Goal: Task Accomplishment & Management: Manage account settings

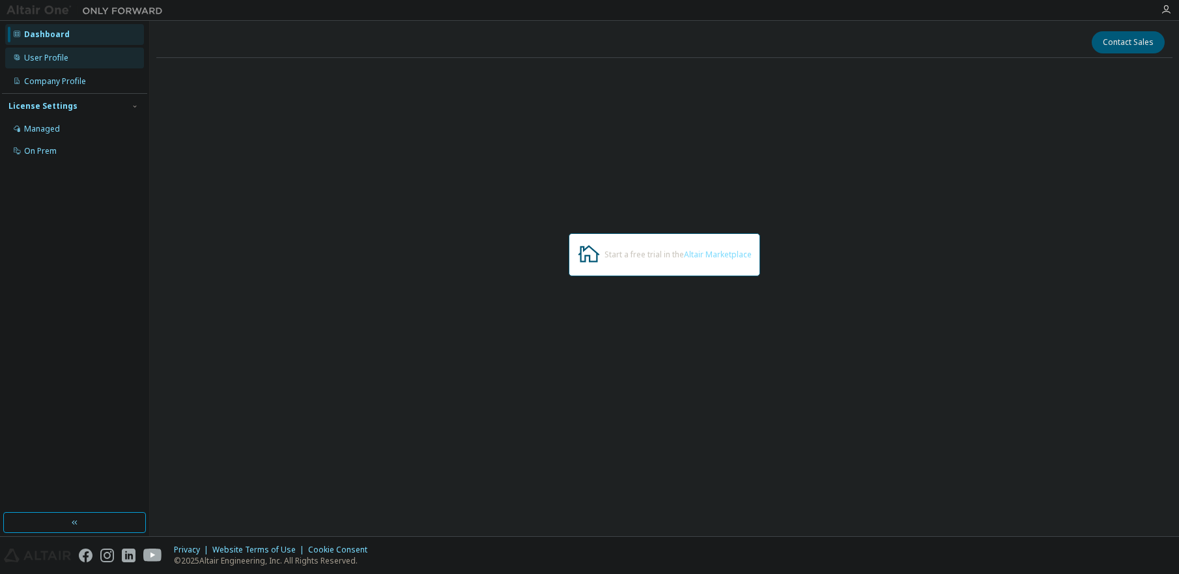
click at [66, 57] on div "User Profile" at bounding box center [46, 58] width 44 height 10
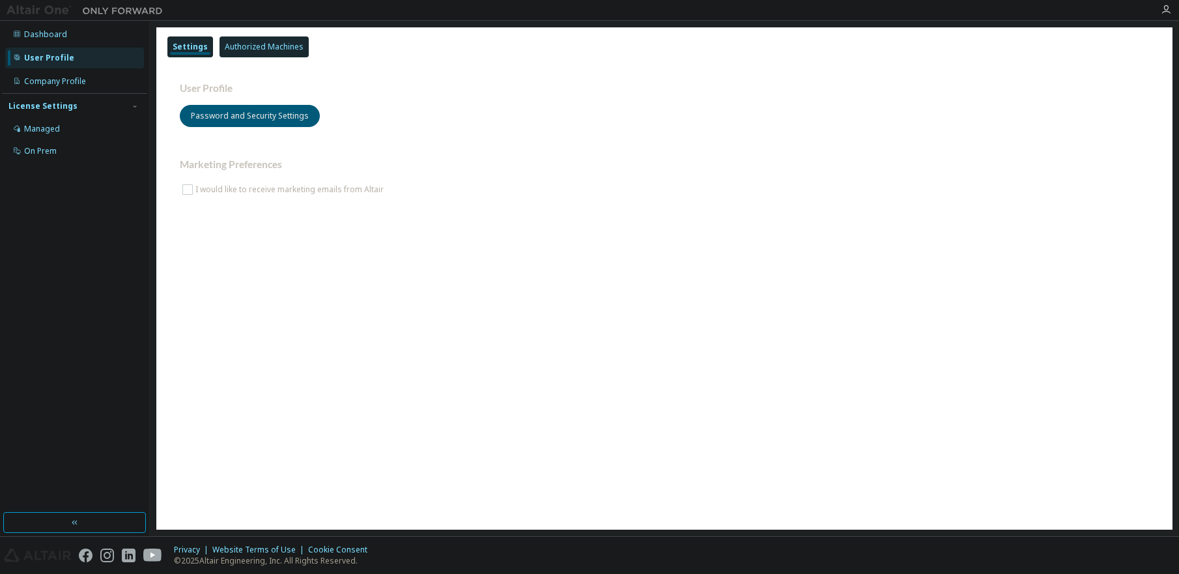
click at [262, 46] on div "Authorized Machines" at bounding box center [264, 47] width 79 height 10
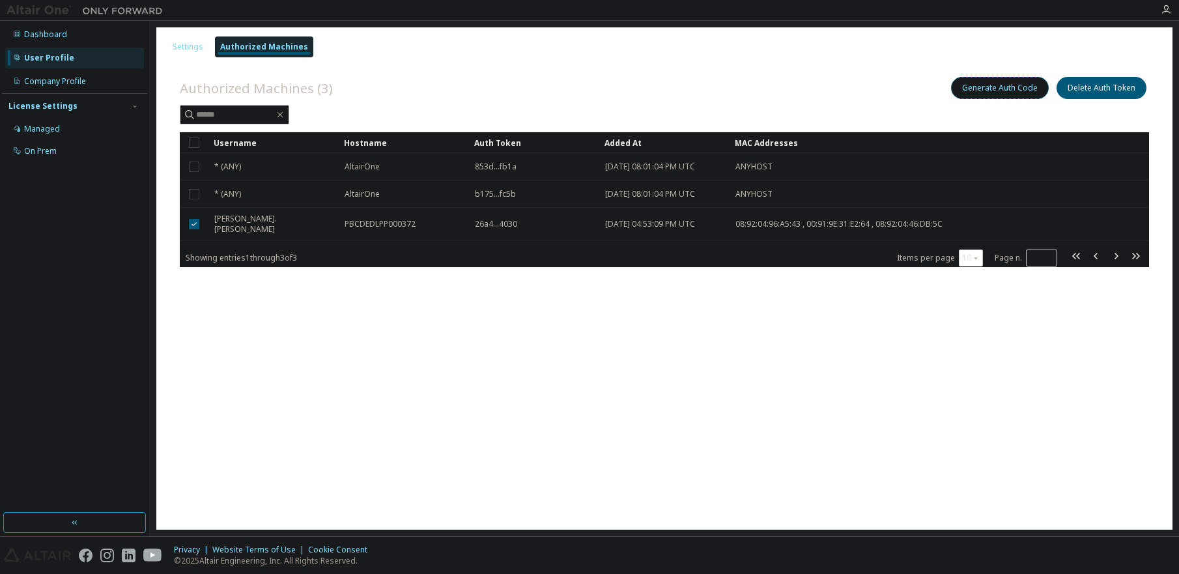
click at [1016, 87] on button "Generate Auth Code" at bounding box center [1000, 88] width 98 height 22
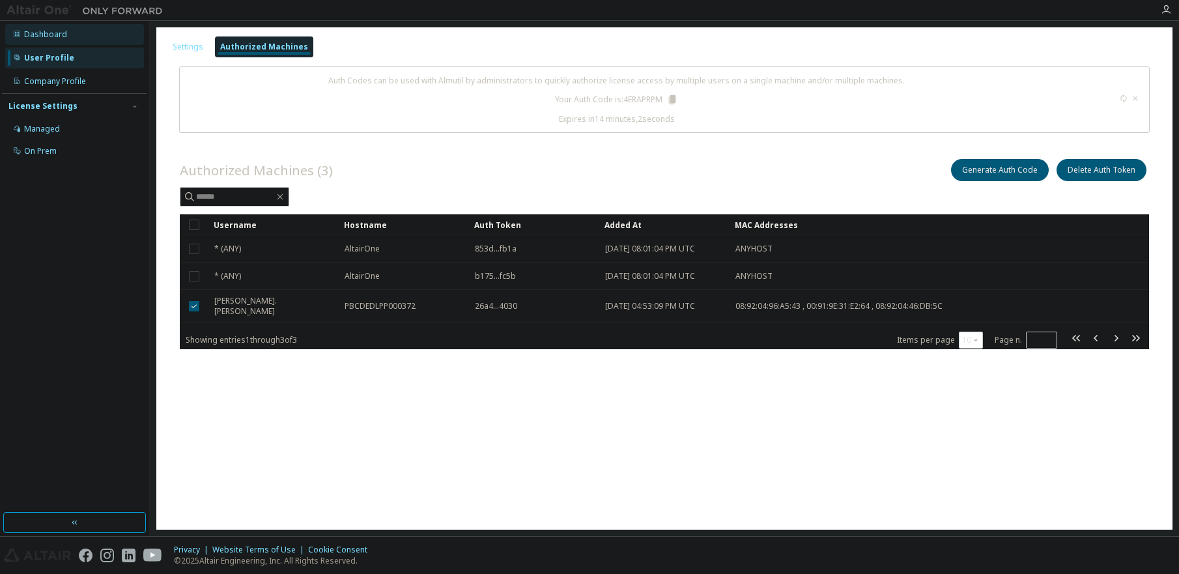
click at [72, 34] on div "Dashboard" at bounding box center [74, 34] width 139 height 21
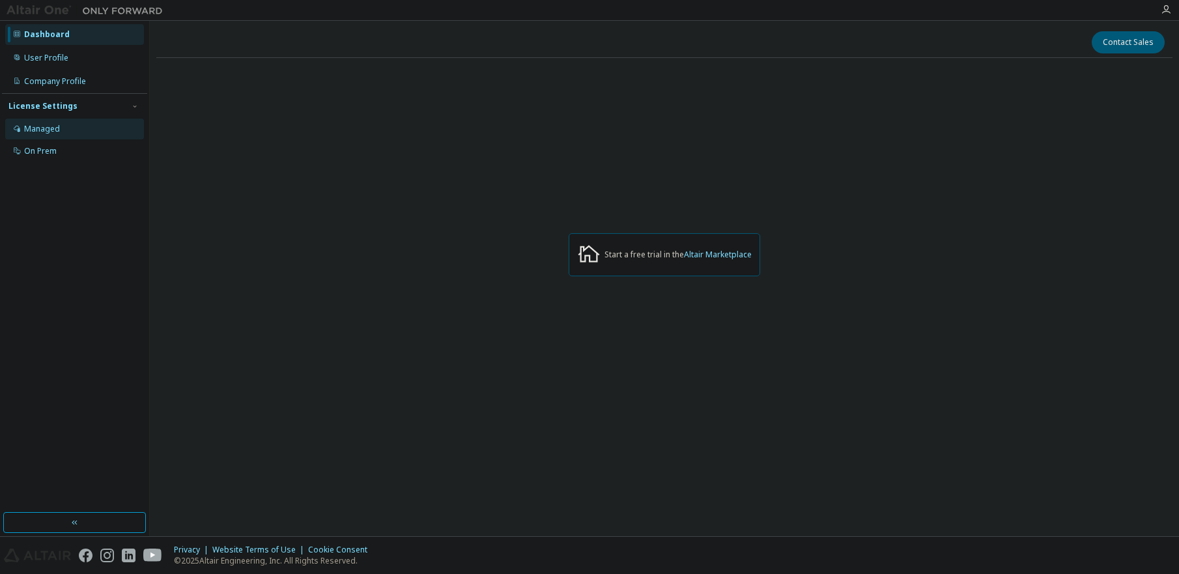
click at [39, 131] on div "Managed" at bounding box center [42, 129] width 36 height 10
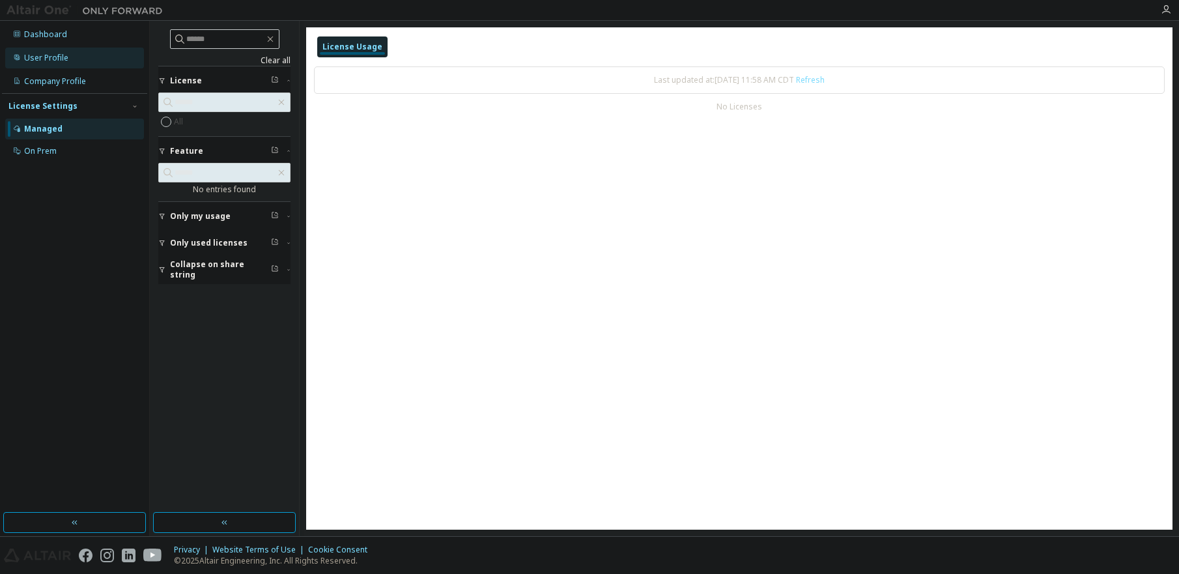
click at [73, 52] on div "User Profile" at bounding box center [74, 58] width 139 height 21
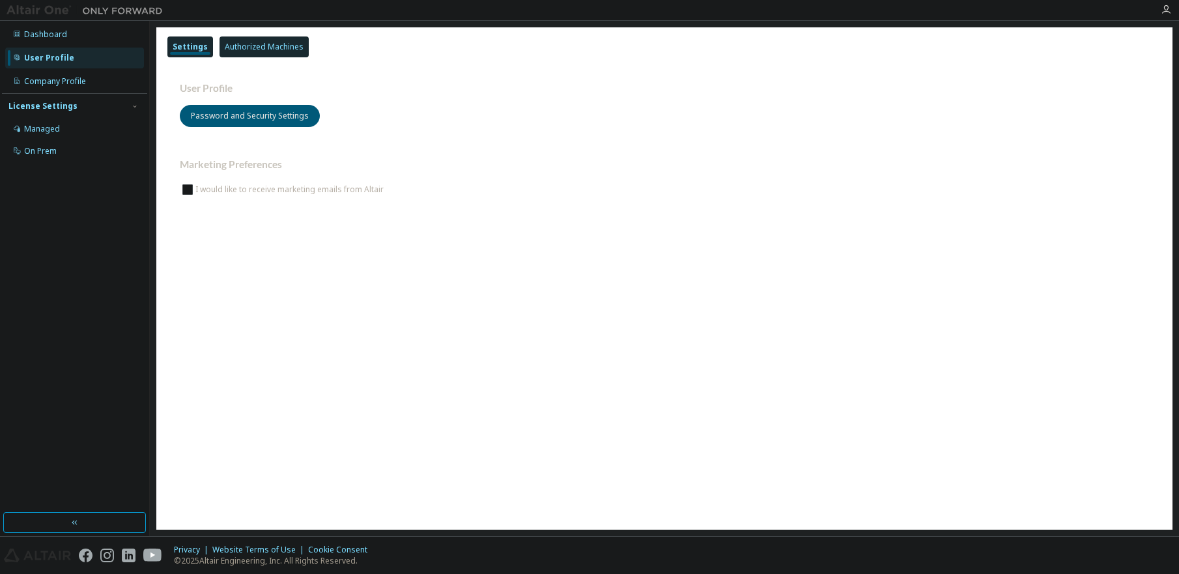
click at [268, 44] on div "Authorized Machines" at bounding box center [264, 47] width 79 height 10
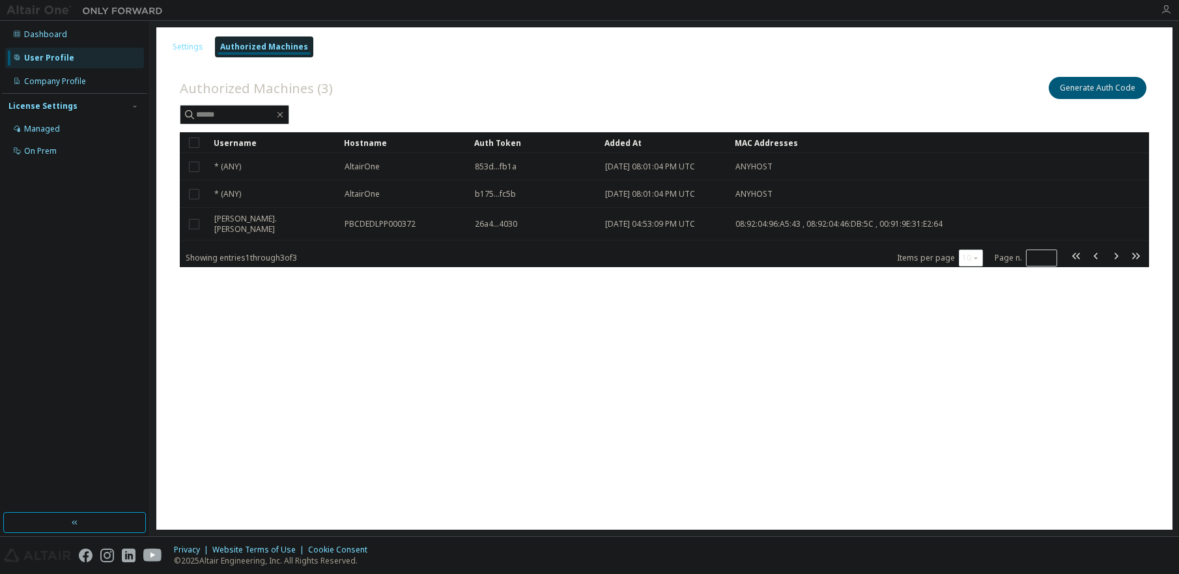
click at [1166, 8] on icon "button" at bounding box center [1166, 10] width 10 height 10
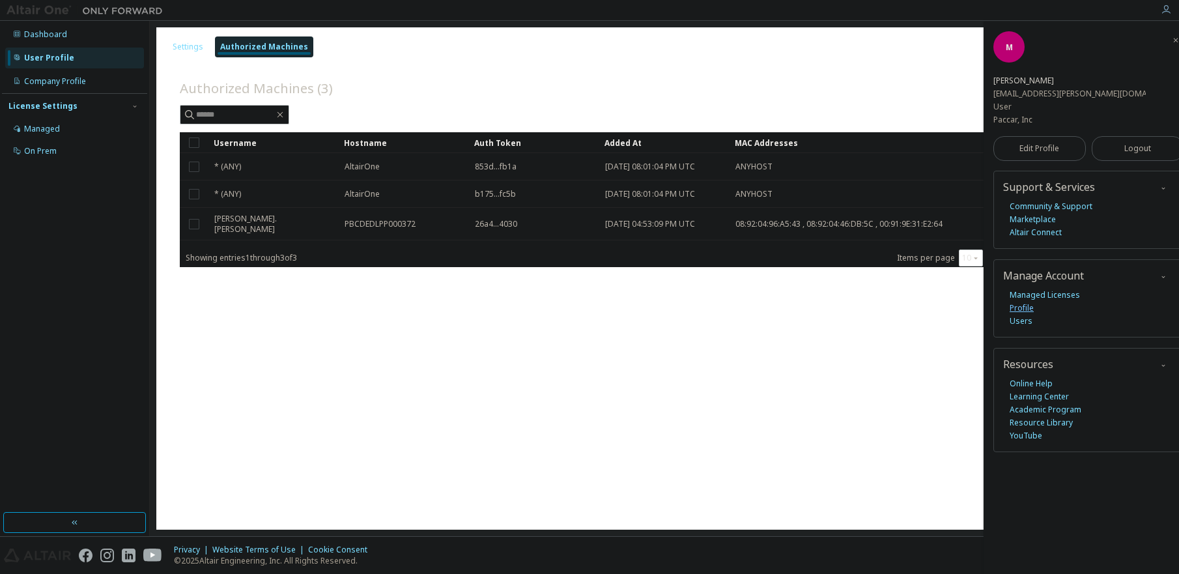
click at [1018, 302] on link "Profile" at bounding box center [1022, 308] width 24 height 13
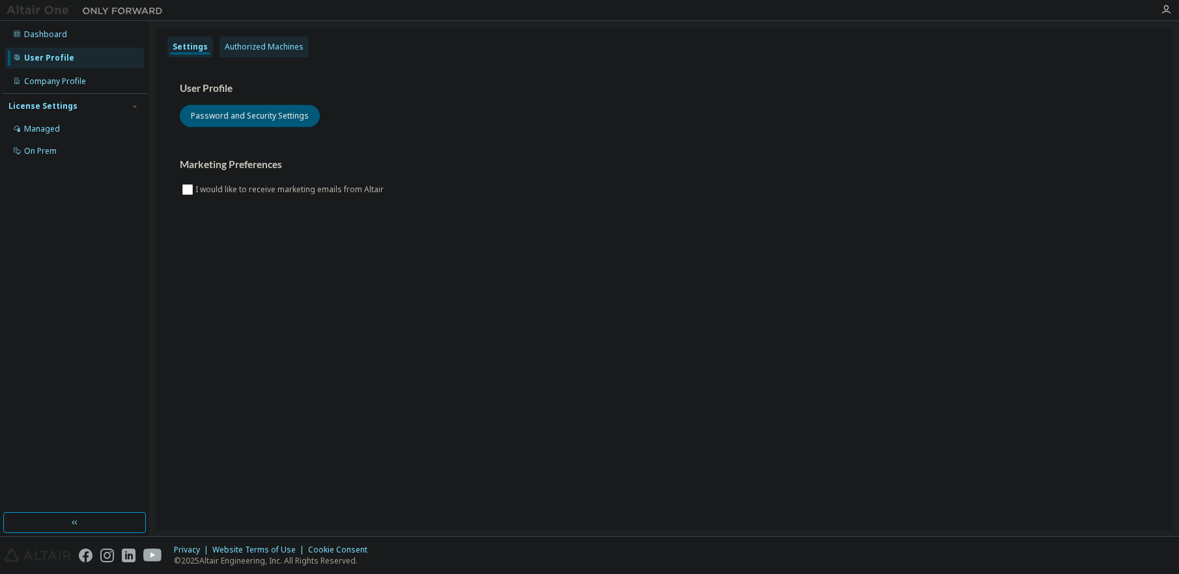
click at [271, 47] on div "Authorized Machines" at bounding box center [264, 47] width 79 height 10
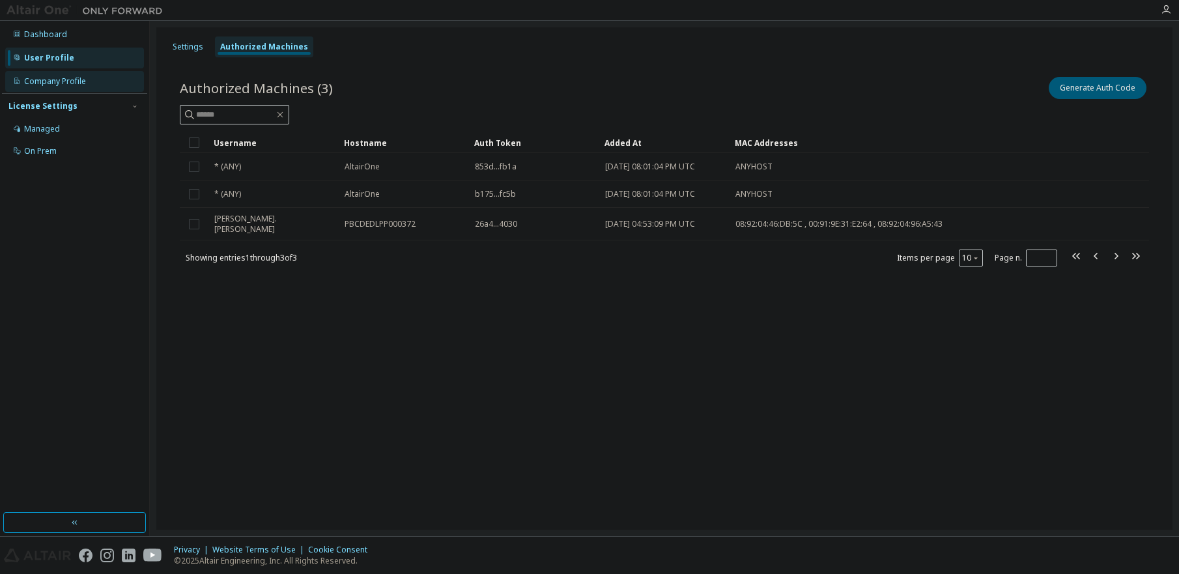
click at [70, 80] on div "Company Profile" at bounding box center [55, 81] width 62 height 10
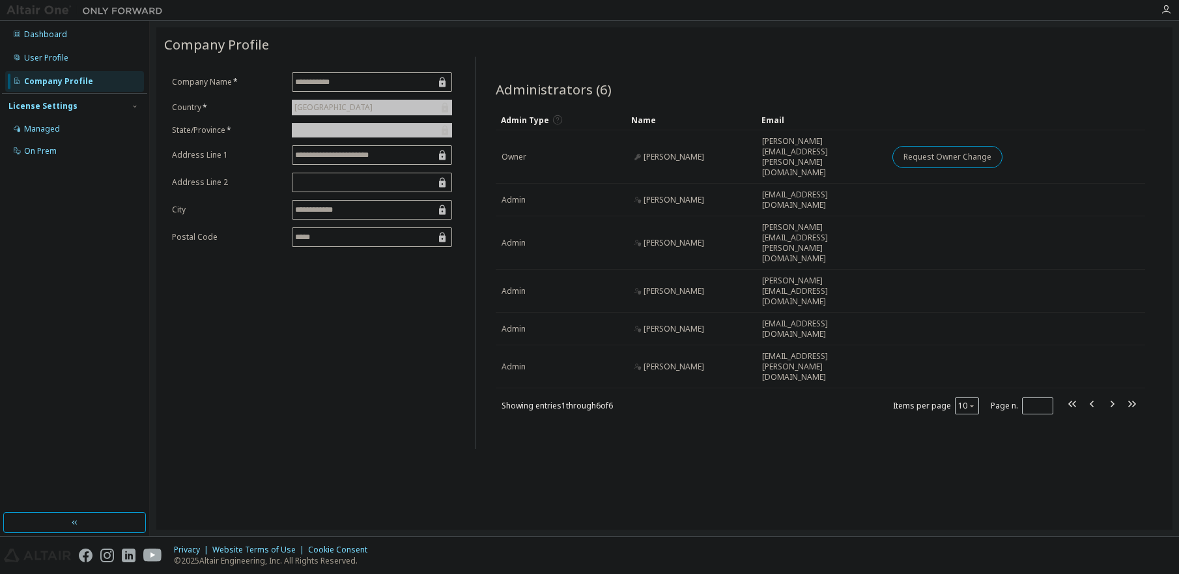
click at [69, 107] on div "License Settings" at bounding box center [42, 106] width 69 height 10
click at [66, 109] on div "License Settings" at bounding box center [42, 106] width 69 height 10
click at [64, 130] on div "Managed" at bounding box center [74, 129] width 139 height 21
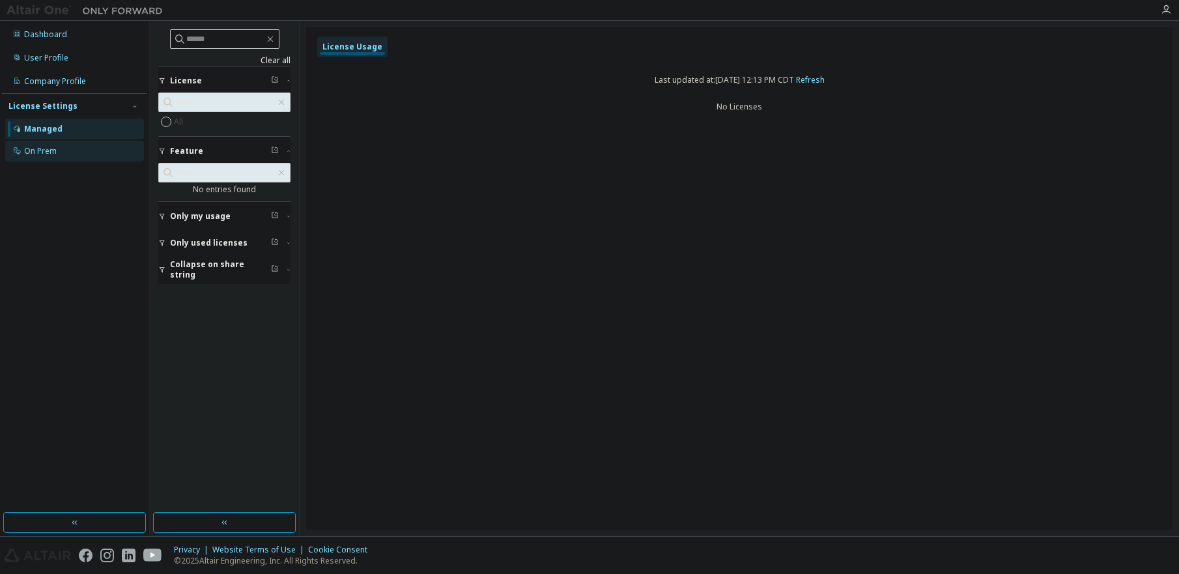
click at [81, 149] on div "On Prem" at bounding box center [74, 151] width 139 height 21
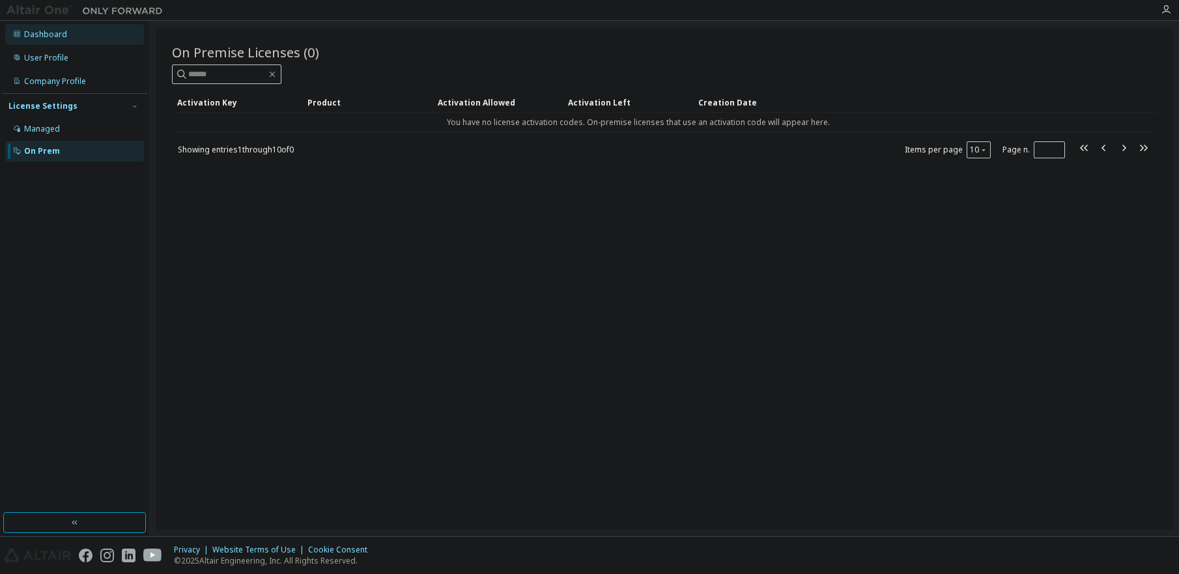
click at [65, 35] on div "Dashboard" at bounding box center [74, 34] width 139 height 21
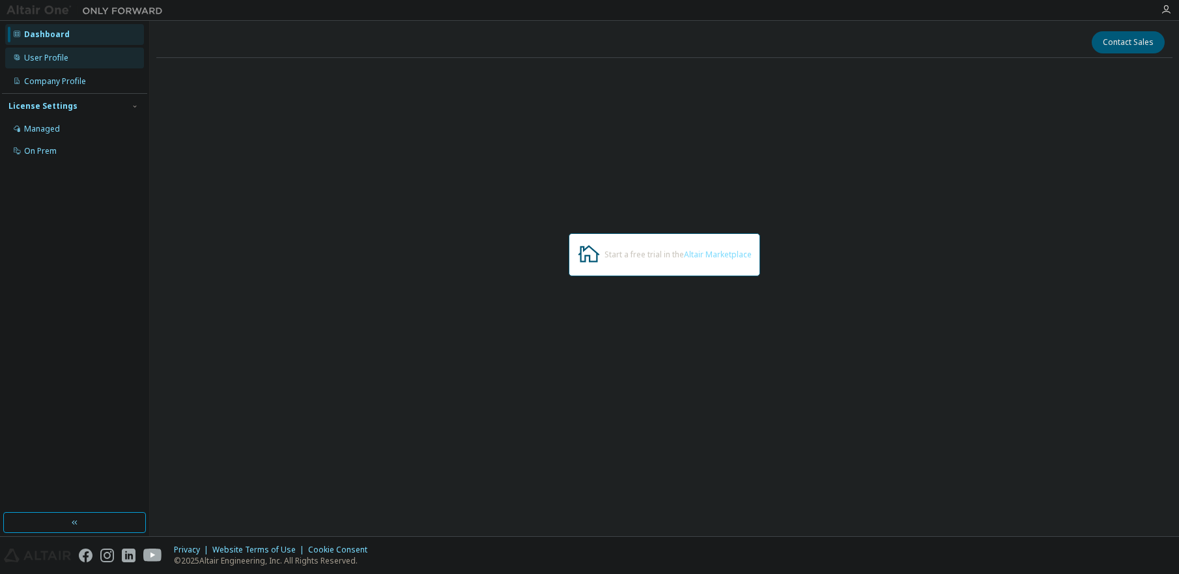
click at [84, 57] on div "User Profile" at bounding box center [74, 58] width 139 height 21
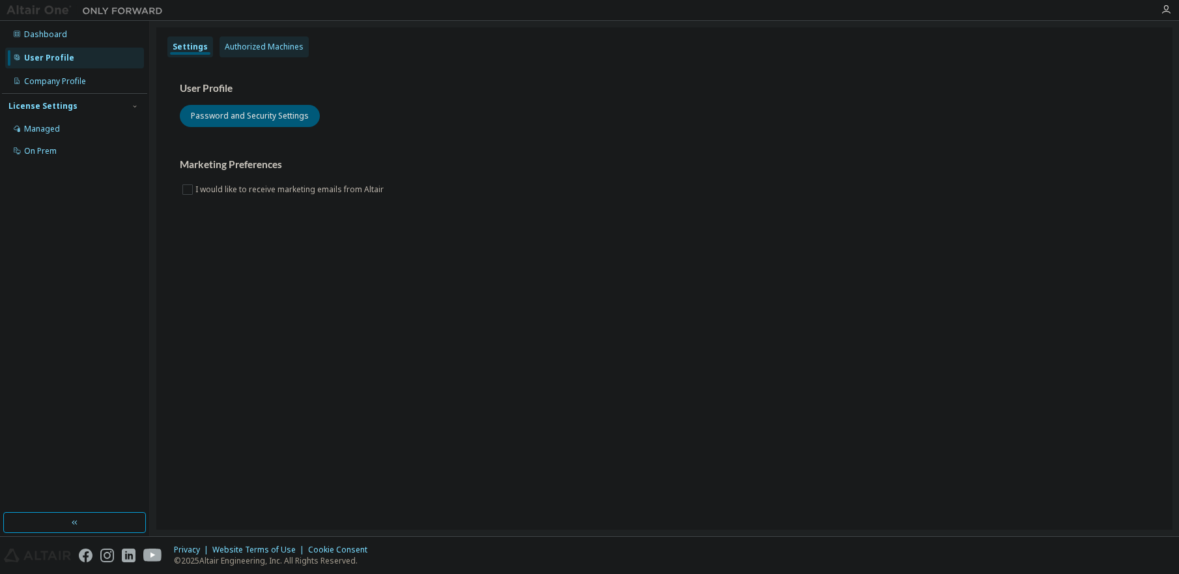
click at [280, 45] on div "Authorized Machines" at bounding box center [264, 47] width 79 height 10
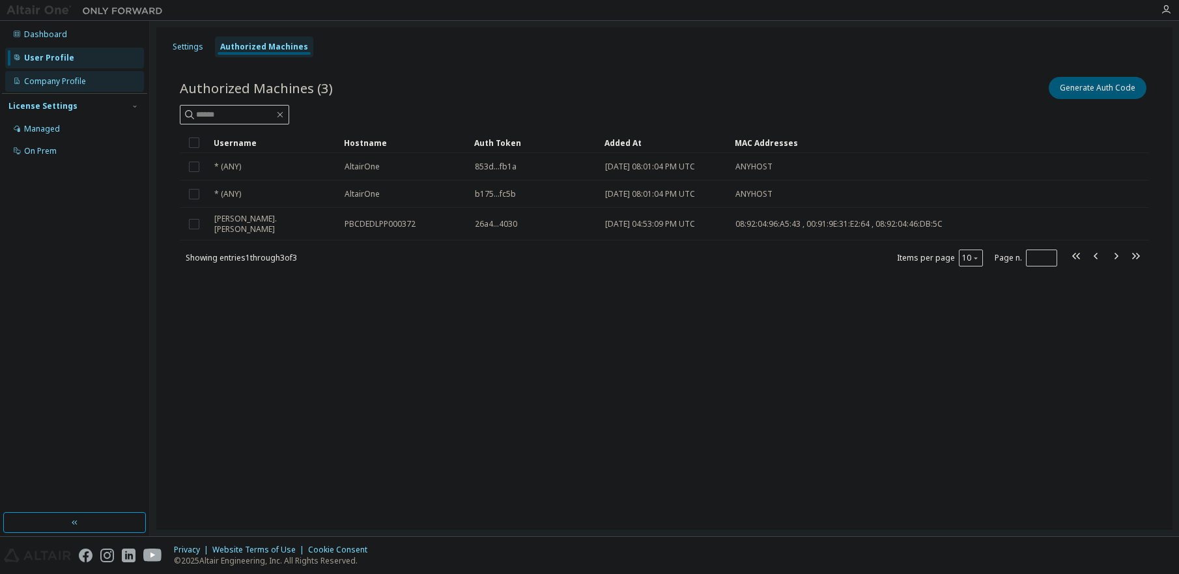
click at [67, 83] on div "Company Profile" at bounding box center [55, 81] width 62 height 10
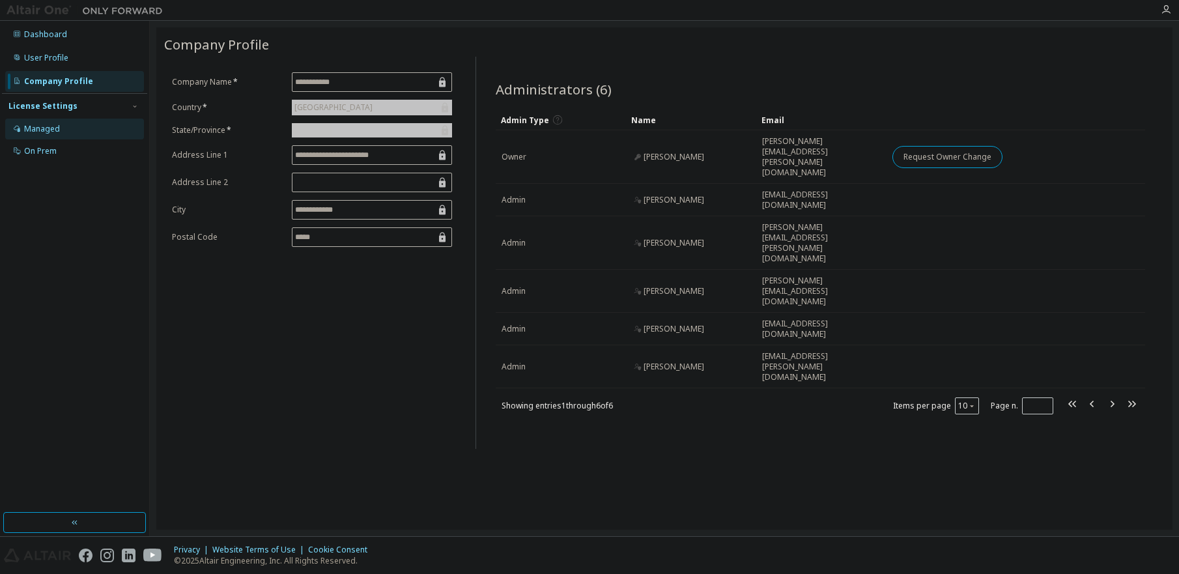
click at [55, 128] on div "Managed" at bounding box center [42, 129] width 36 height 10
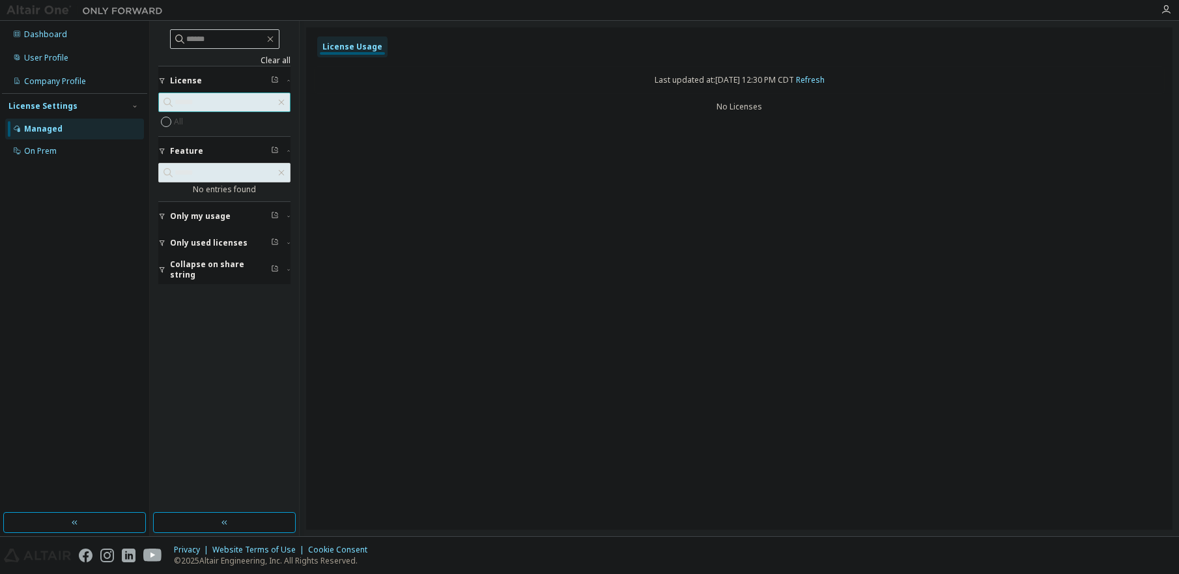
click at [188, 102] on input "text" at bounding box center [225, 102] width 101 height 13
paste input "**********"
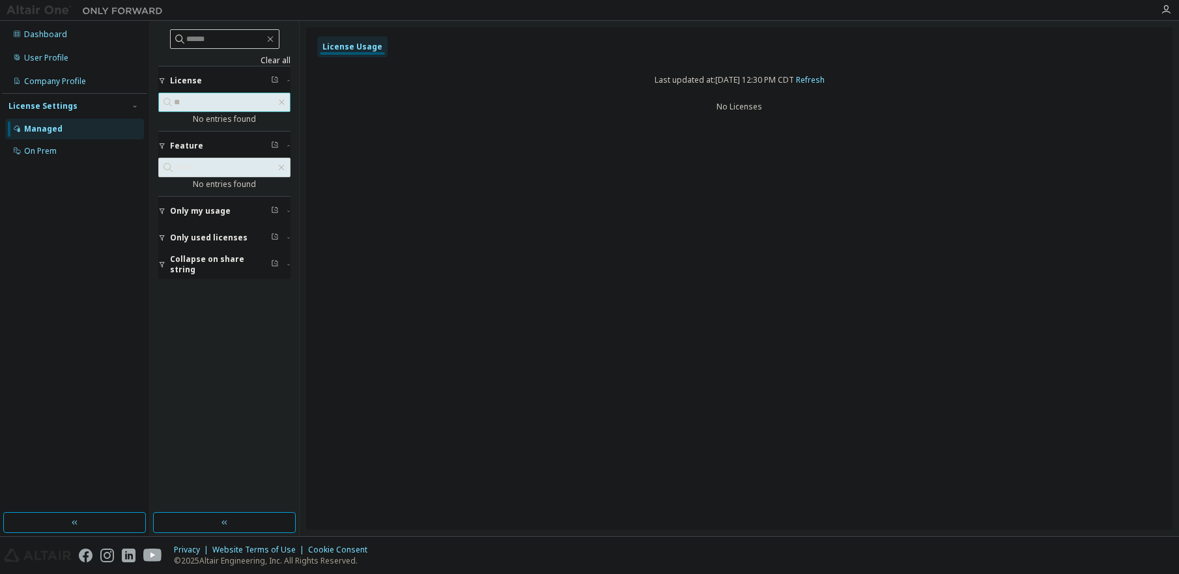
type input "*"
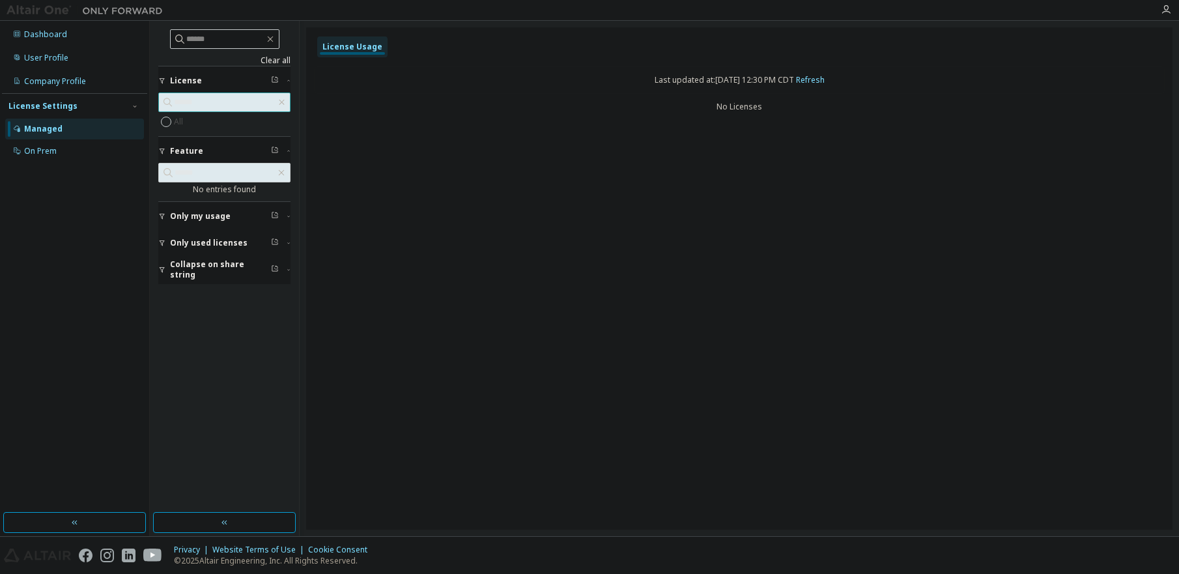
click at [201, 100] on input "text" at bounding box center [225, 102] width 102 height 13
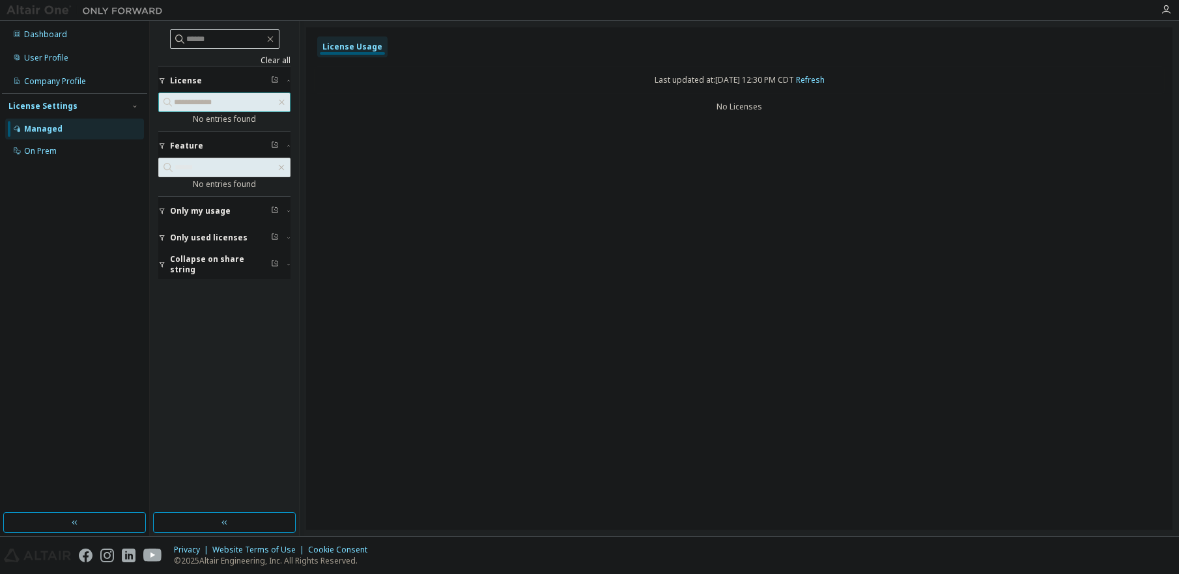
type input "**********"
click at [72, 80] on div "Company Profile" at bounding box center [55, 81] width 62 height 10
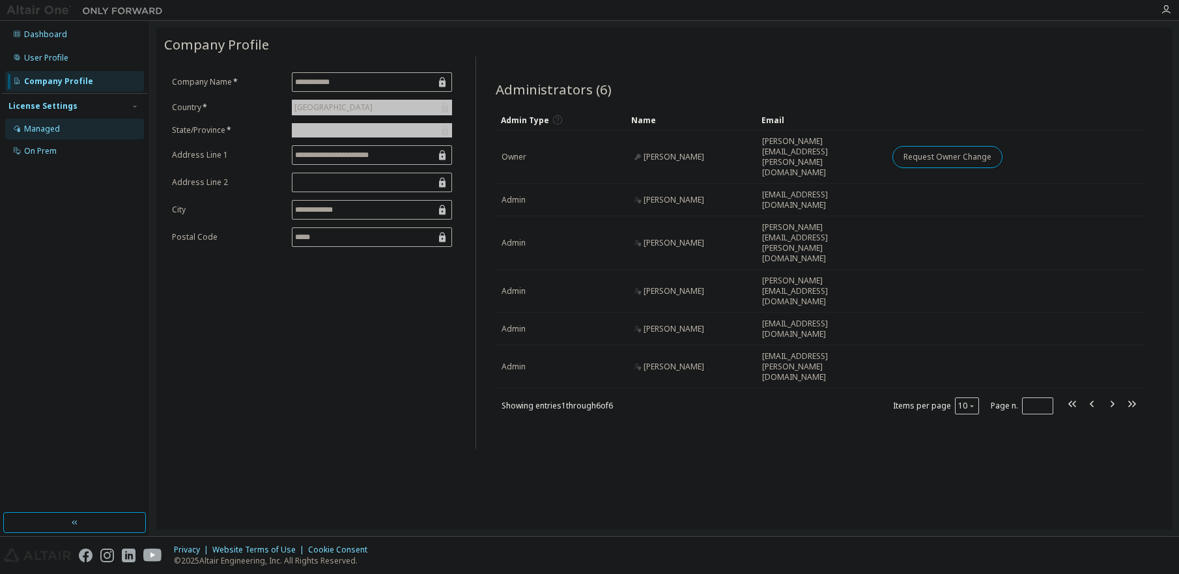
click at [65, 130] on div "Managed" at bounding box center [74, 129] width 139 height 21
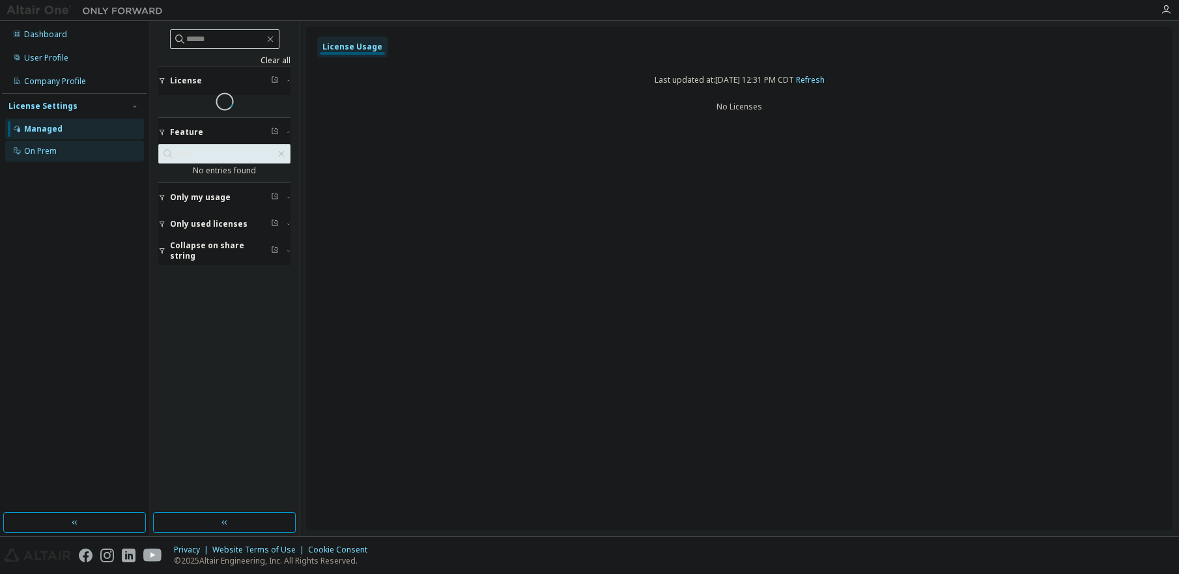
click at [60, 152] on div "On Prem" at bounding box center [74, 151] width 139 height 21
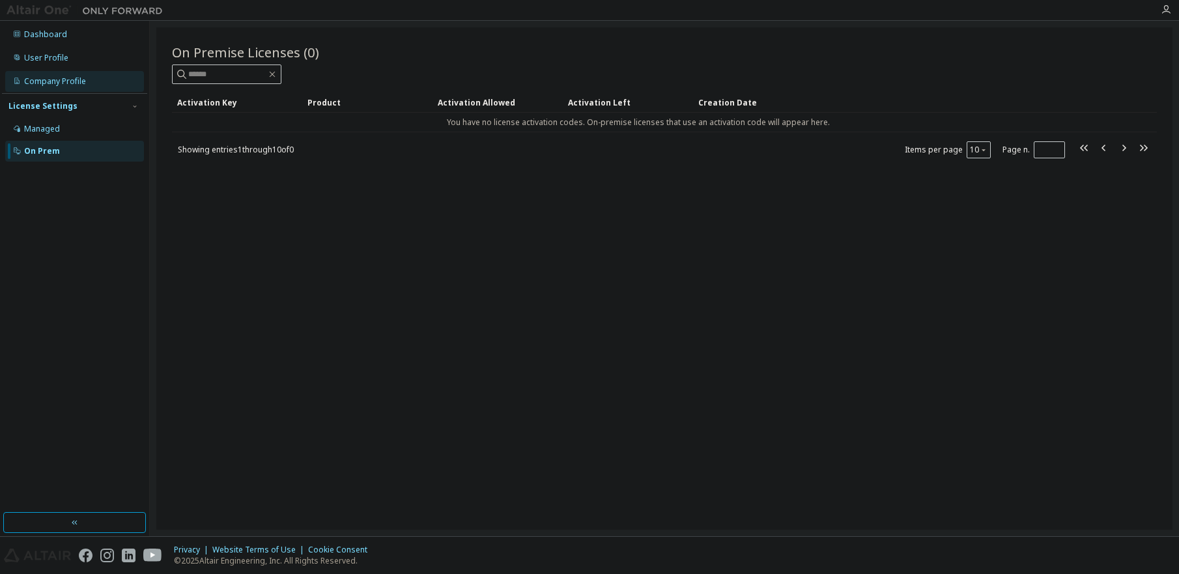
click at [57, 76] on div "Company Profile" at bounding box center [55, 81] width 62 height 10
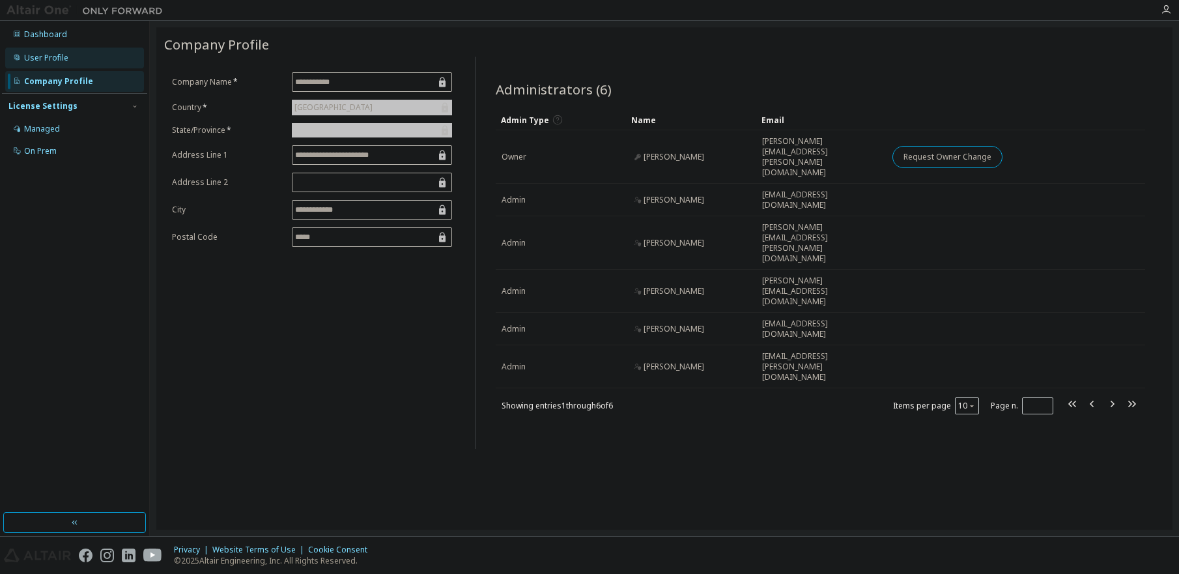
click at [57, 53] on div "User Profile" at bounding box center [46, 58] width 44 height 10
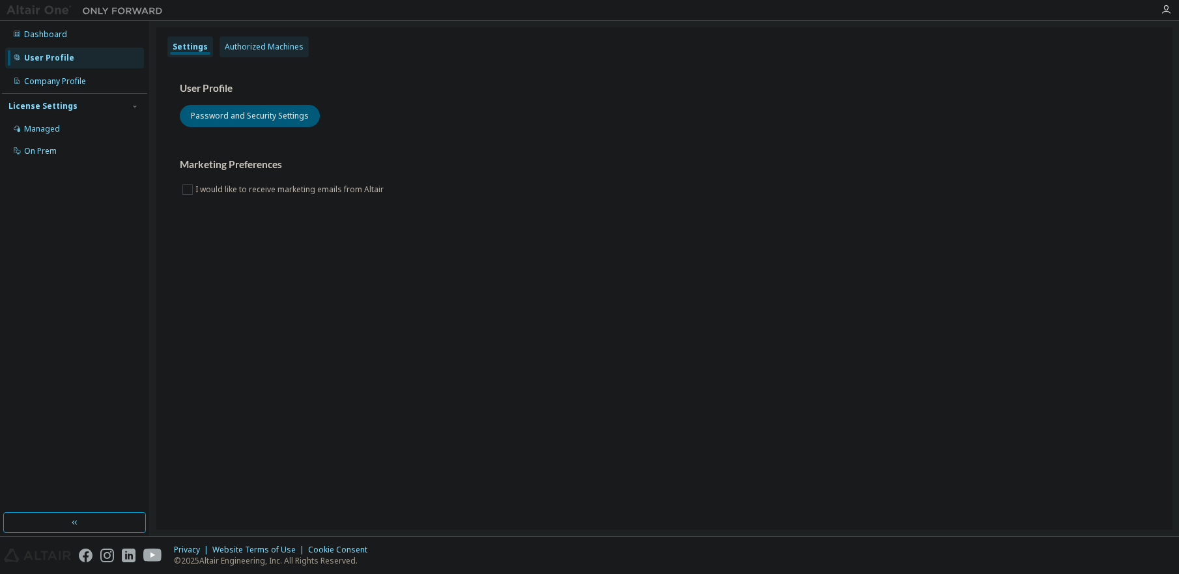
click at [257, 48] on div "Authorized Machines" at bounding box center [264, 47] width 79 height 10
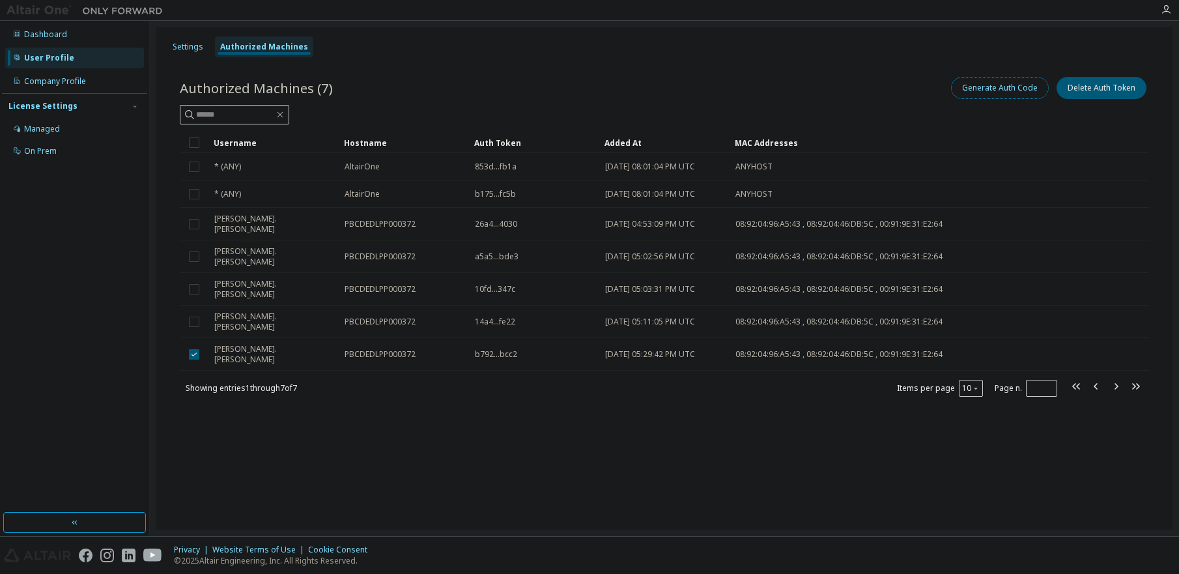
click at [1027, 88] on button "Generate Auth Code" at bounding box center [1000, 88] width 98 height 22
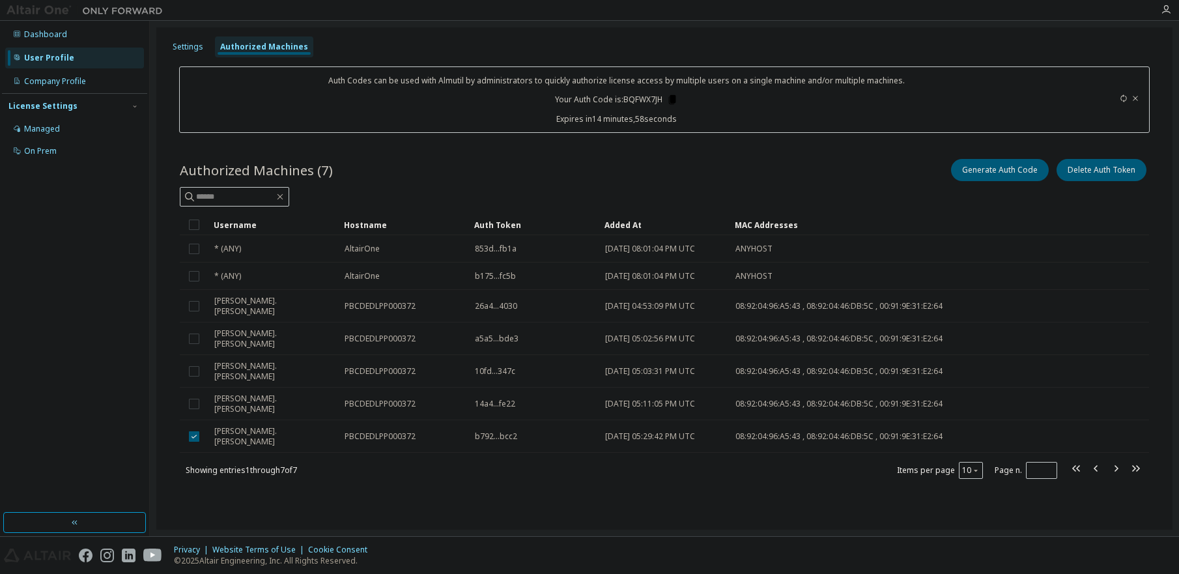
click at [673, 98] on icon at bounding box center [672, 99] width 7 height 9
click at [61, 36] on div "Dashboard" at bounding box center [45, 34] width 43 height 10
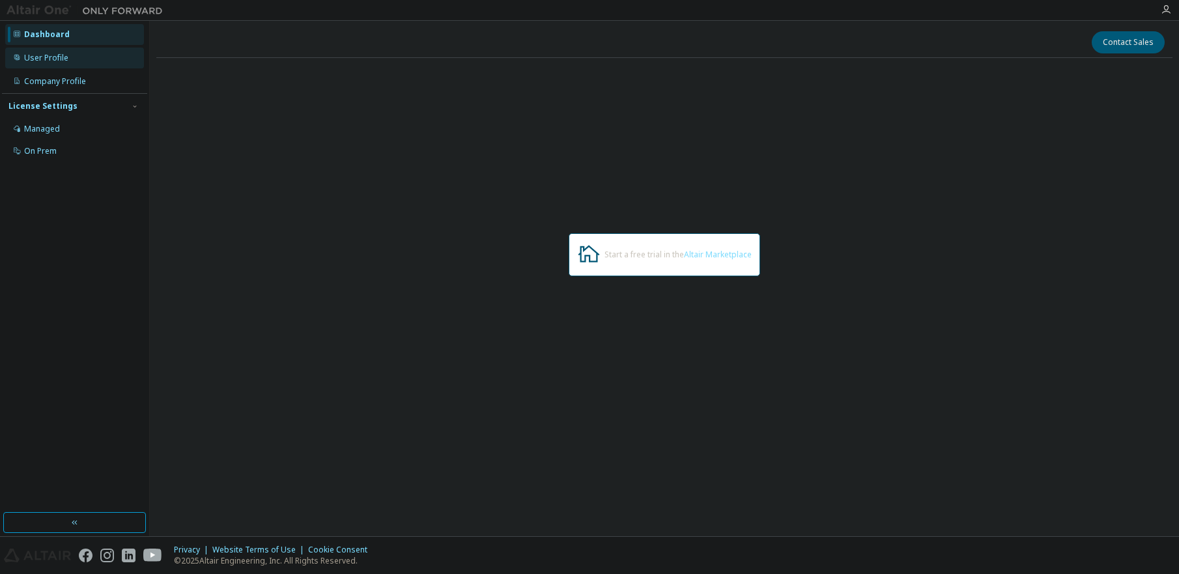
click at [77, 58] on div "User Profile" at bounding box center [74, 58] width 139 height 21
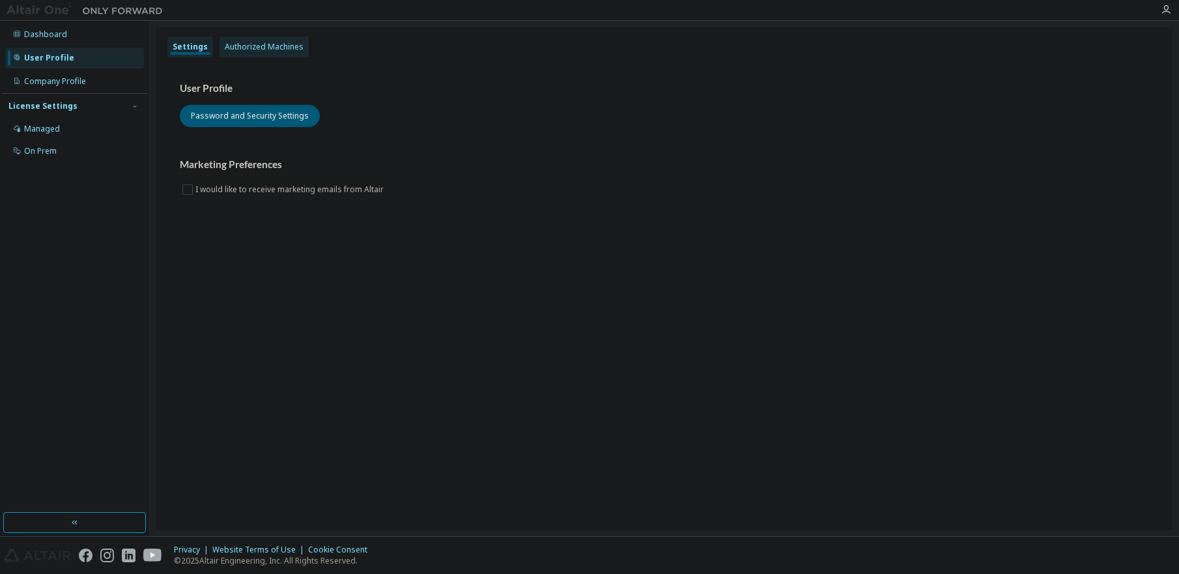
click at [276, 46] on div "Authorized Machines" at bounding box center [264, 47] width 79 height 10
